Goal: Information Seeking & Learning: Learn about a topic

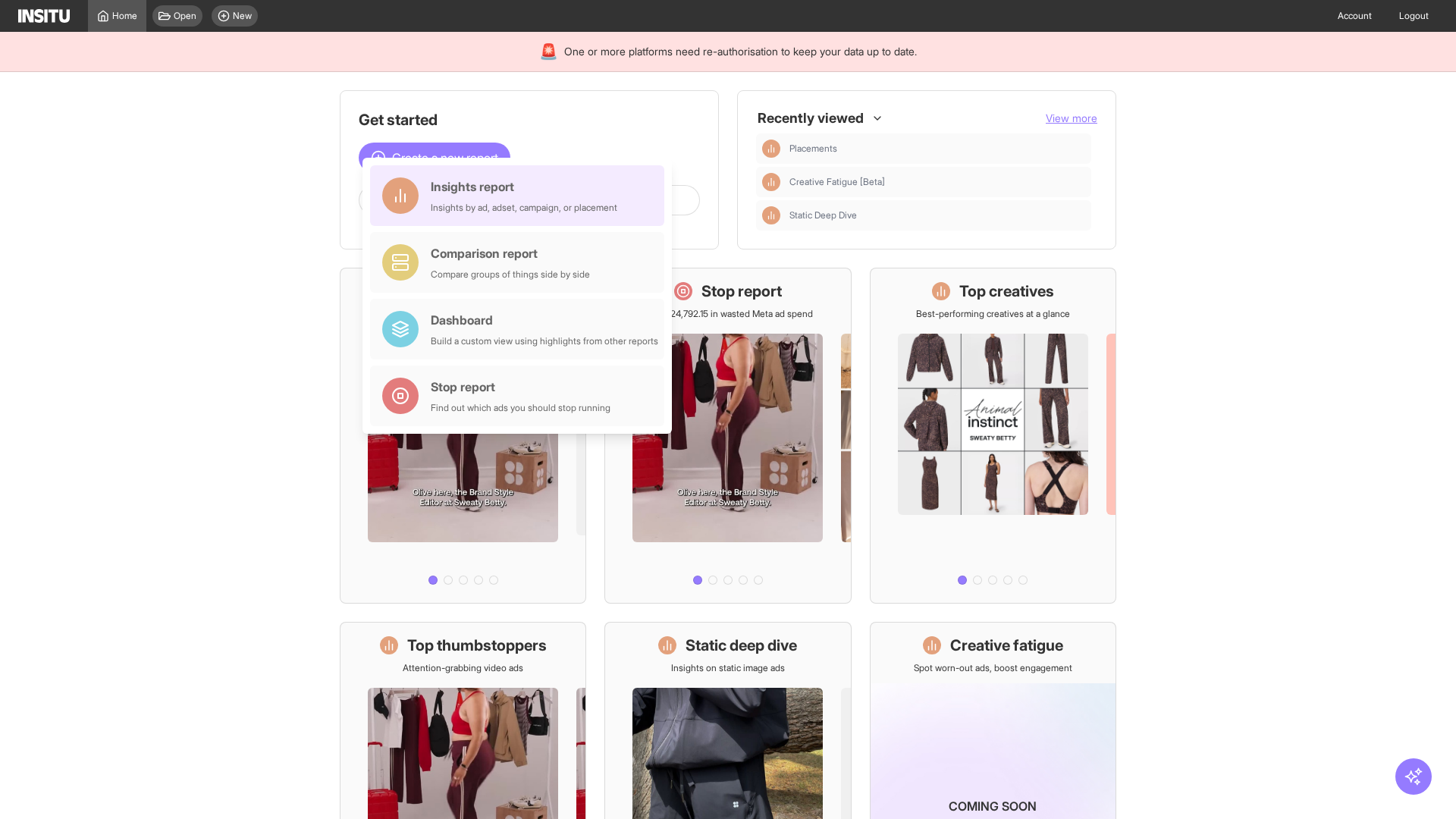
click at [521, 195] on div "Insights report Insights by ad, adset, campaign, or placement" at bounding box center [524, 195] width 187 height 36
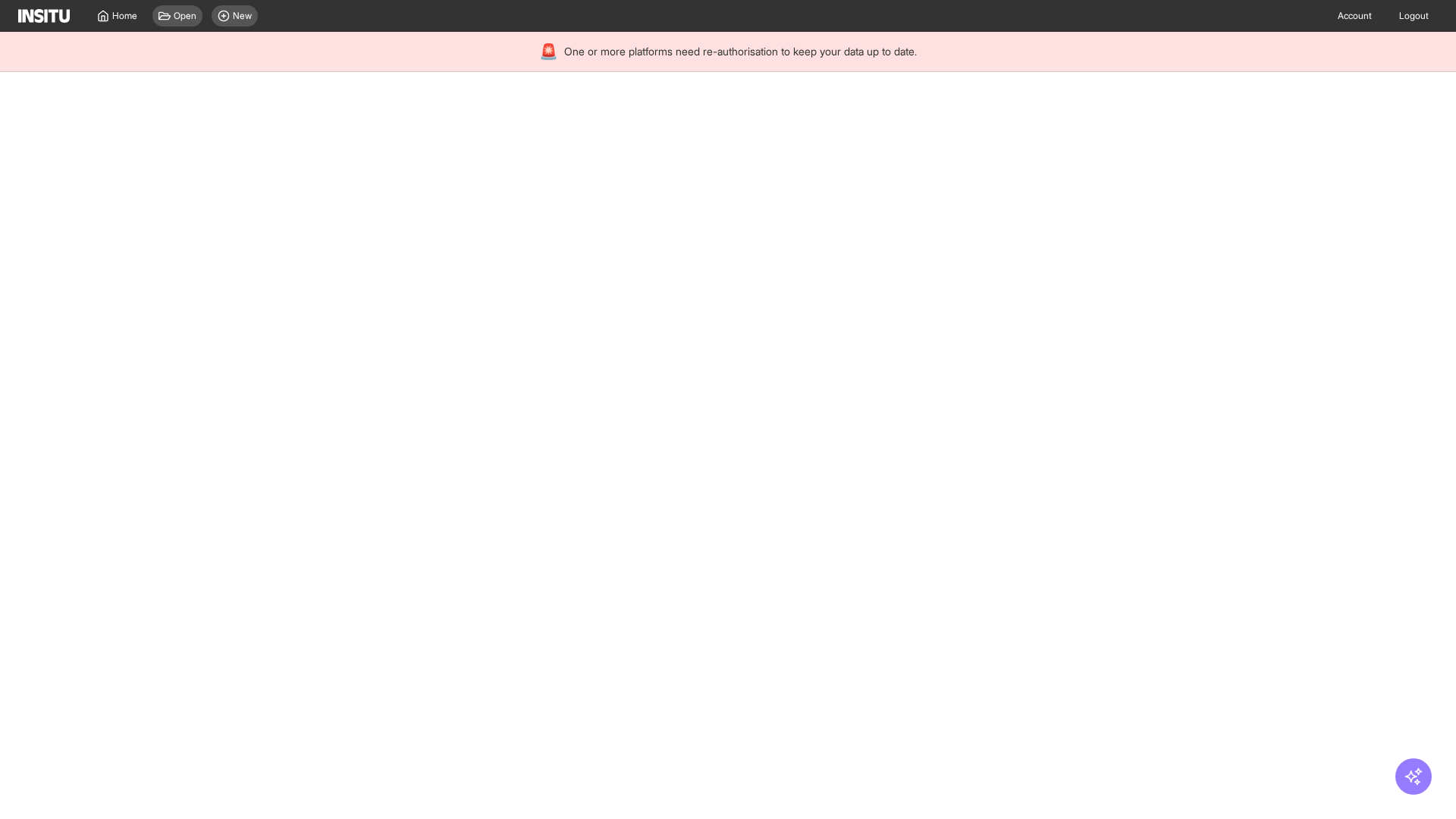
select select "**"
